Goal: Information Seeking & Learning: Check status

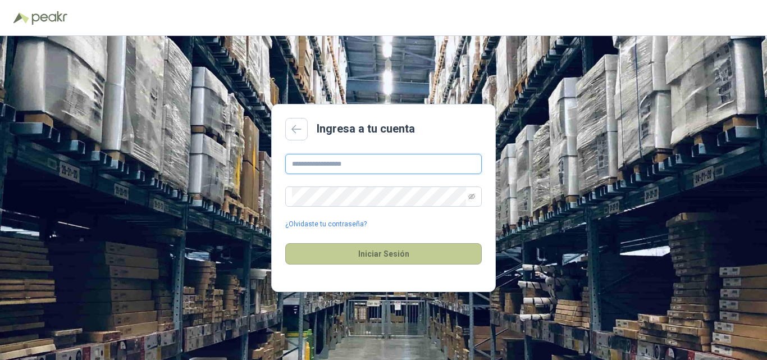
type input "**********"
click at [379, 251] on button "Iniciar Sesión" at bounding box center [383, 253] width 196 height 21
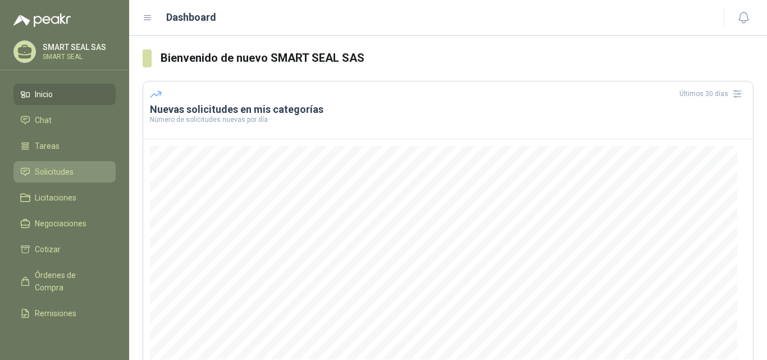
drag, startPoint x: 62, startPoint y: 172, endPoint x: 67, endPoint y: 165, distance: 8.8
click at [62, 171] on span "Solicitudes" at bounding box center [54, 172] width 39 height 12
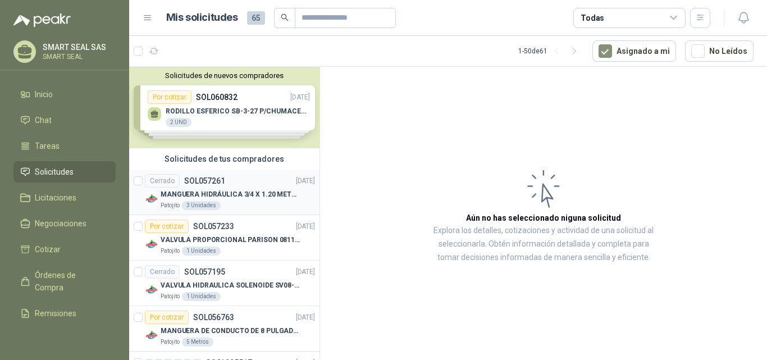
click at [237, 185] on div "Cerrado SOL057261 [DATE]" at bounding box center [230, 180] width 170 height 13
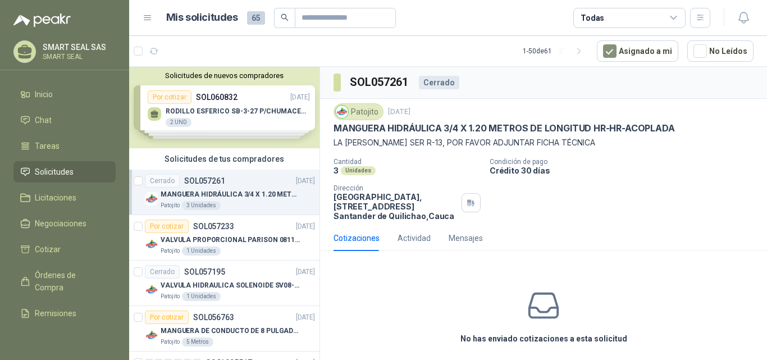
click at [236, 110] on div "Solicitudes de nuevos compradores Por cotizar SOL060832 [DATE] RODILLO ESFERICO…" at bounding box center [224, 107] width 190 height 81
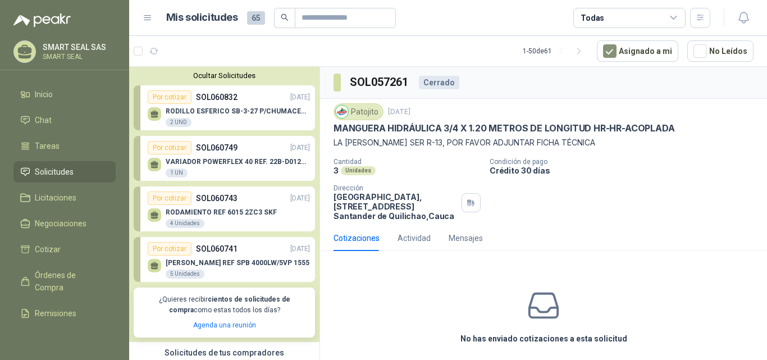
click at [219, 74] on button "Ocultar Solicitudes" at bounding box center [224, 75] width 181 height 8
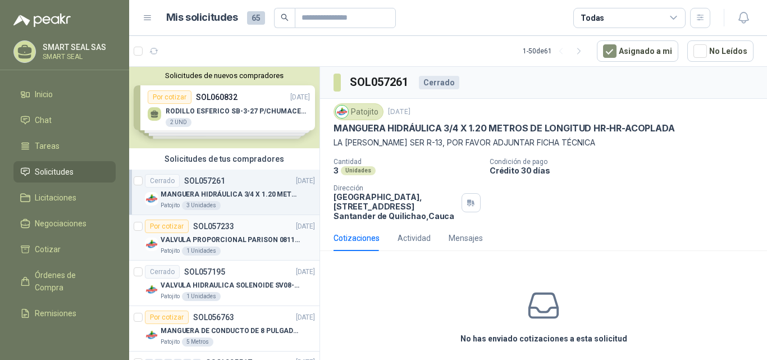
click at [263, 238] on p "VALVULA PROPORCIONAL PARISON 0811404612 / 4WRPEH6C4 REXROTH" at bounding box center [230, 240] width 140 height 11
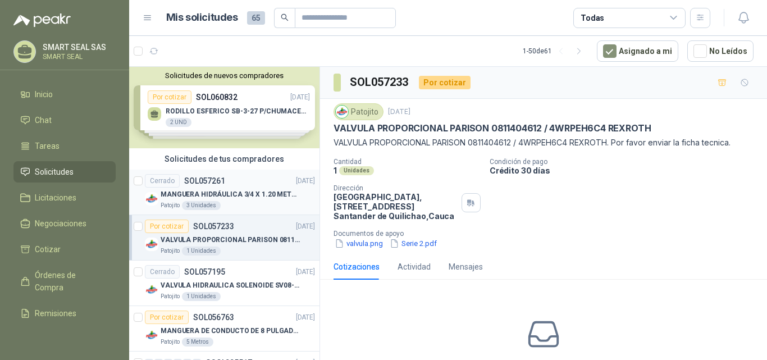
click at [243, 178] on div "Cerrado SOL057261 [DATE]" at bounding box center [230, 180] width 170 height 13
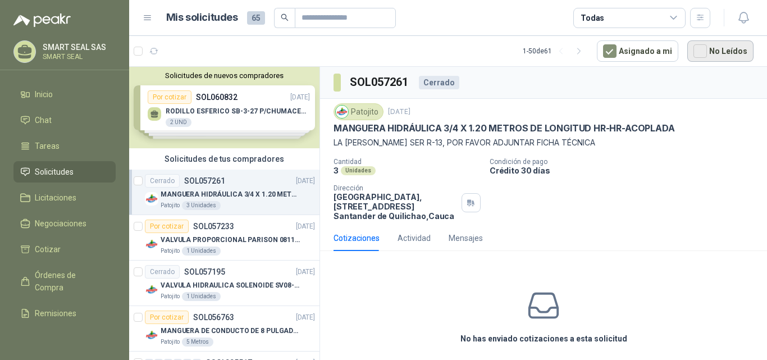
drag, startPoint x: 730, startPoint y: 50, endPoint x: 721, endPoint y: 50, distance: 9.5
click at [729, 50] on button "No Leídos" at bounding box center [720, 50] width 66 height 21
click at [745, 16] on icon "button" at bounding box center [743, 18] width 14 height 14
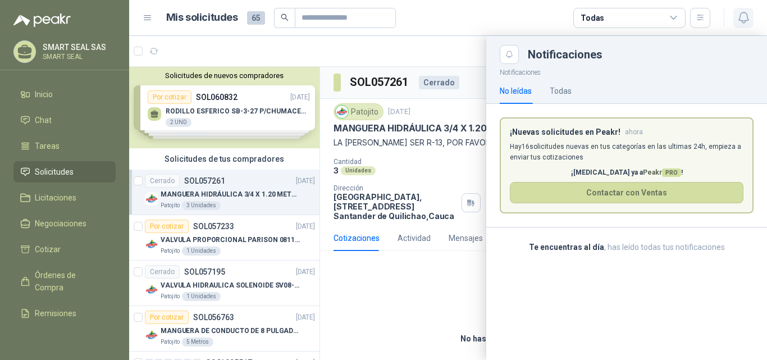
click at [744, 19] on icon "button" at bounding box center [743, 18] width 14 height 14
